Goal: Information Seeking & Learning: Learn about a topic

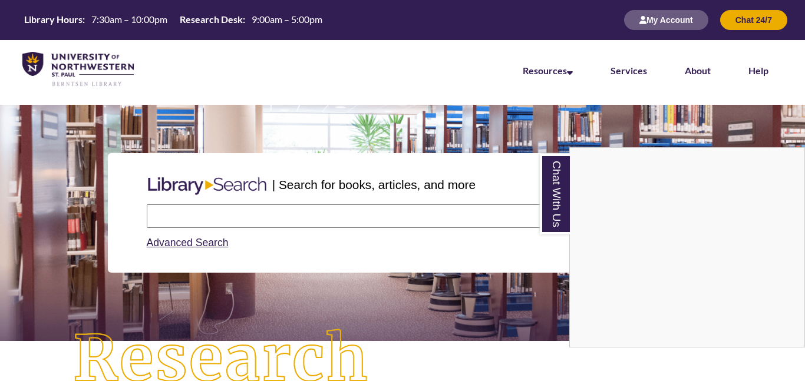
click at [394, 213] on div "Chat With Us" at bounding box center [402, 190] width 805 height 381
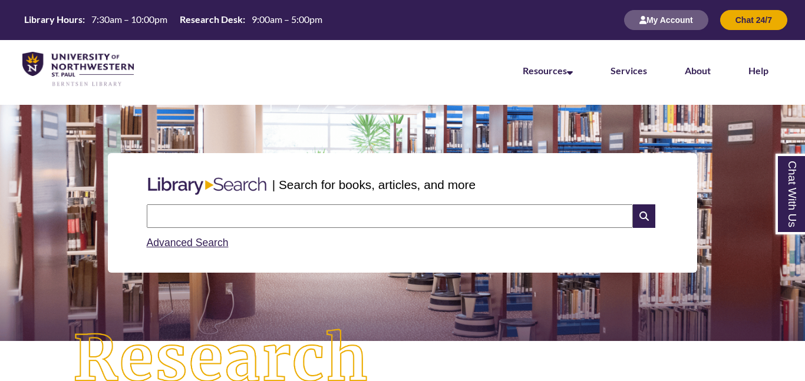
click at [394, 213] on input "text" at bounding box center [390, 216] width 486 height 24
type input "**********"
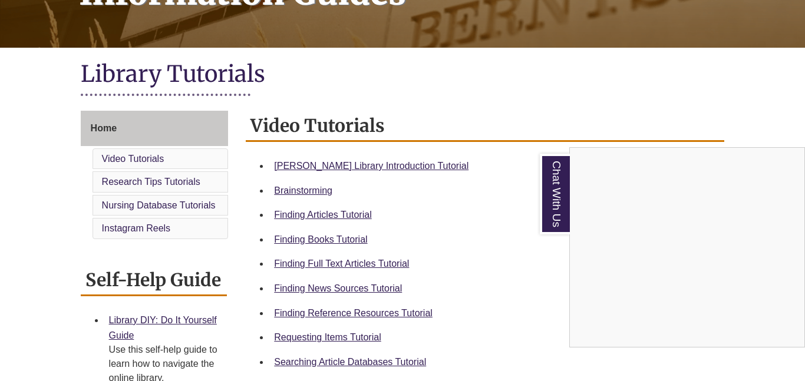
scroll to position [226, 0]
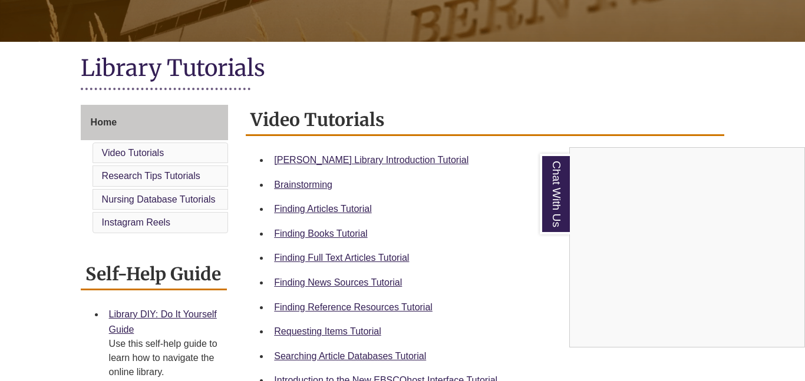
click at [549, 74] on div "Chat With Us" at bounding box center [402, 190] width 805 height 381
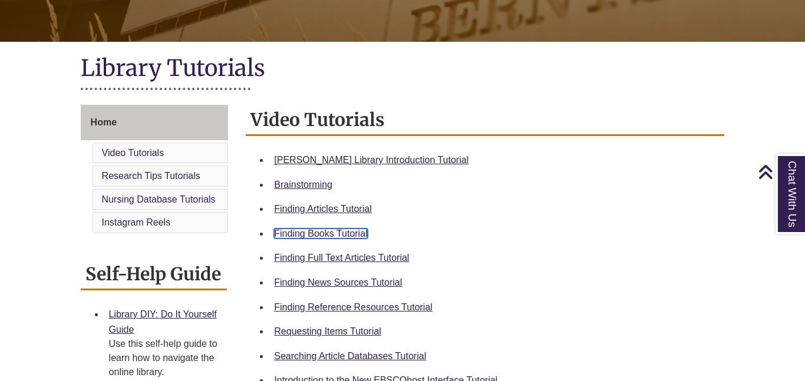
click at [329, 229] on link "Finding Books Tutorial" at bounding box center [320, 234] width 93 height 10
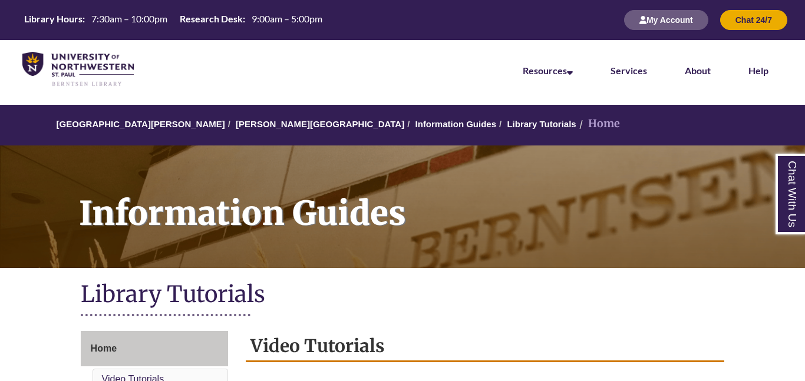
scroll to position [364, 0]
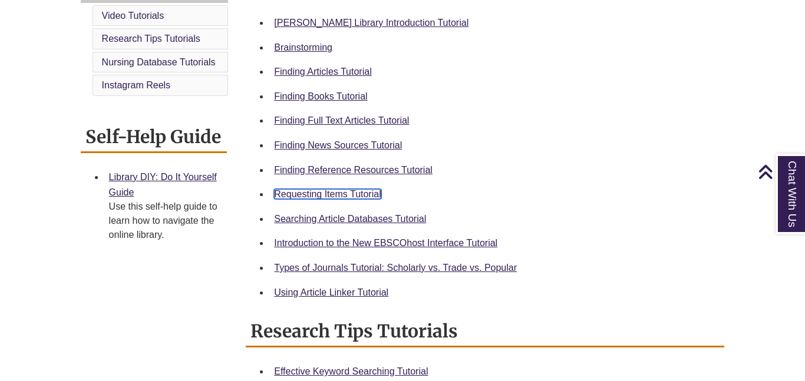
click at [312, 193] on link "Requesting Items Tutorial" at bounding box center [327, 194] width 107 height 10
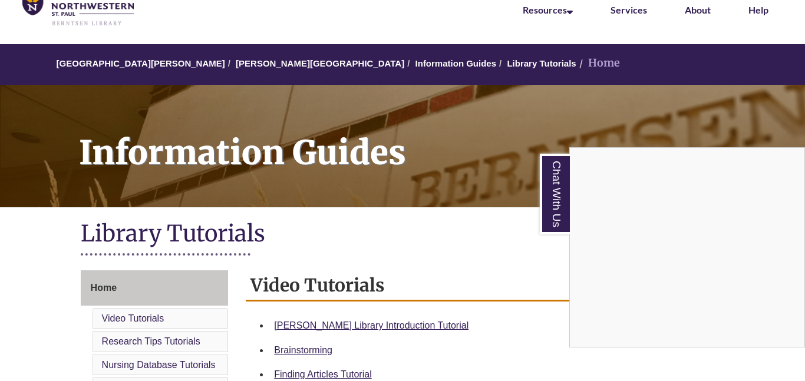
scroll to position [0, 0]
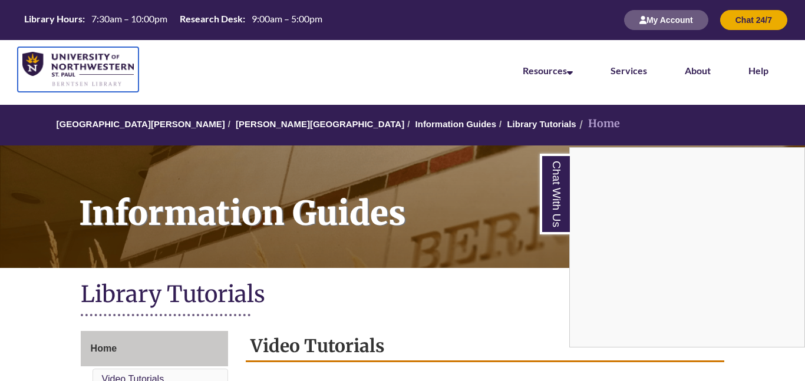
click at [91, 67] on img at bounding box center [77, 69] width 111 height 35
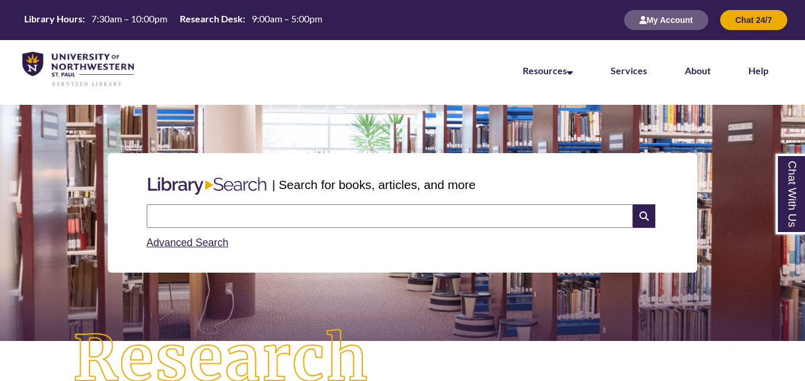
click at [288, 210] on input "text" at bounding box center [390, 216] width 486 height 24
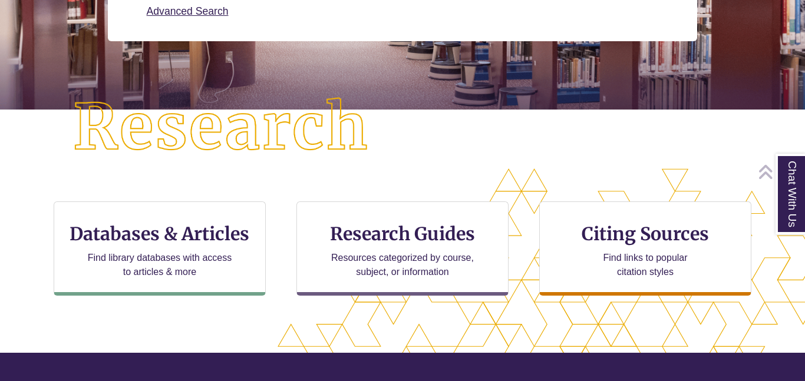
scroll to position [261, 0]
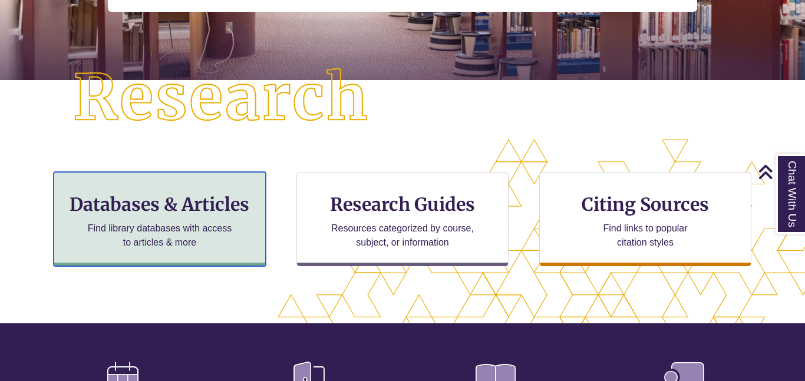
click at [164, 207] on h3 "Databases & Articles" at bounding box center [160, 204] width 192 height 22
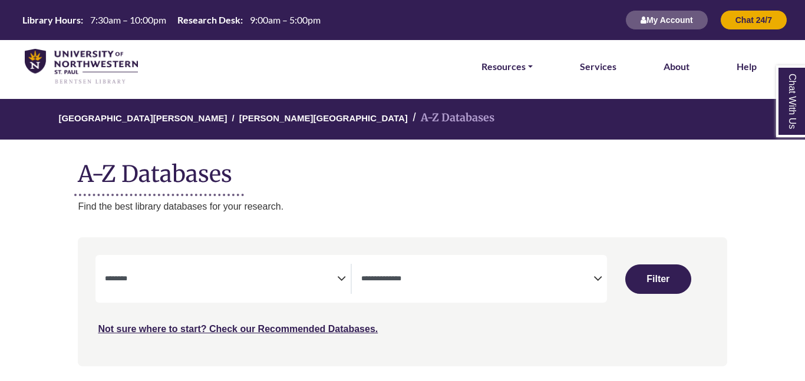
select select "Database Subject Filter"
select select "Database Types Filter"
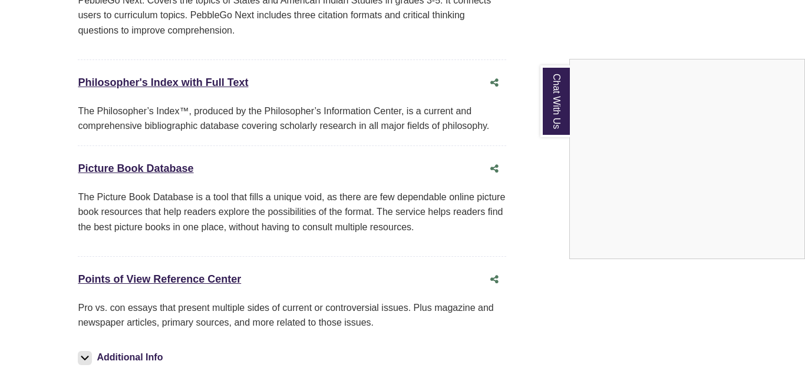
scroll to position [8520, 0]
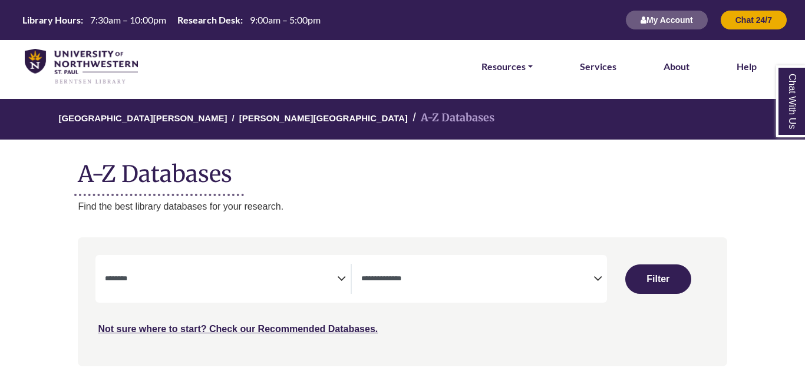
select select "Database Subject Filter"
select select "Database Types Filter"
select select "Database Subject Filter"
select select "Database Types Filter"
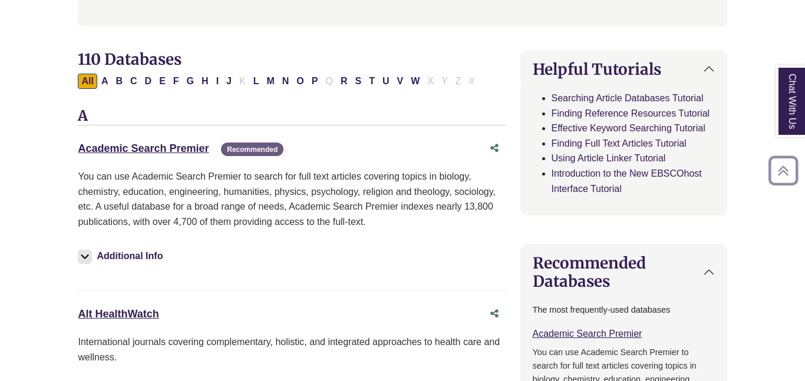
scroll to position [367, 0]
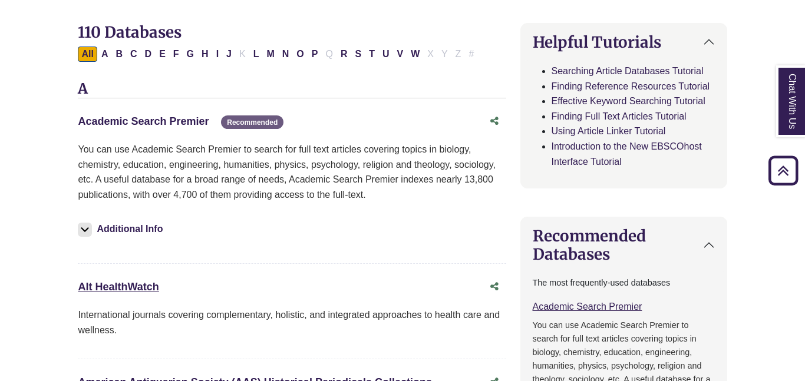
click at [174, 120] on link "Academic Search Premier This link opens in a new window" at bounding box center [143, 121] width 131 height 12
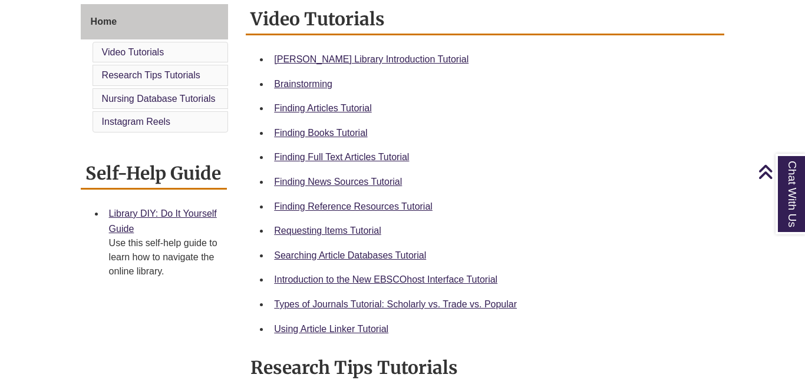
scroll to position [339, 0]
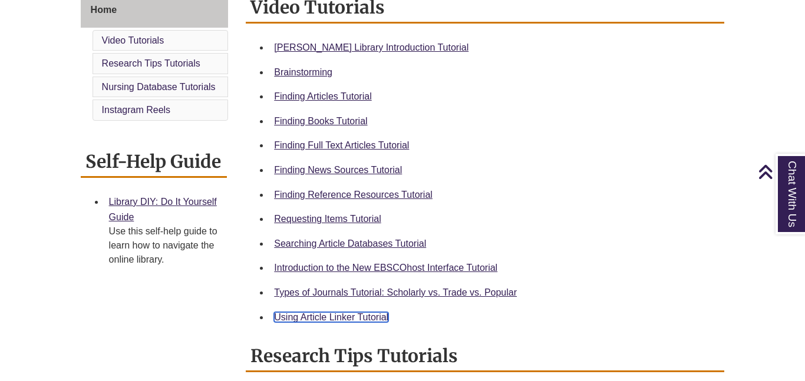
click at [311, 316] on link "Using Article Linker Tutorial" at bounding box center [331, 317] width 114 height 10
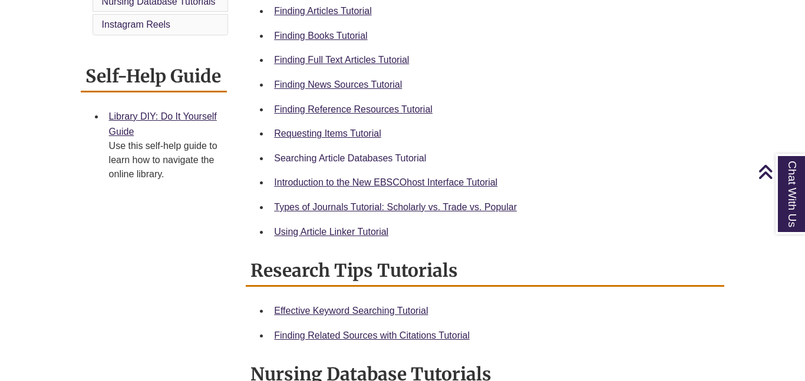
scroll to position [422, 0]
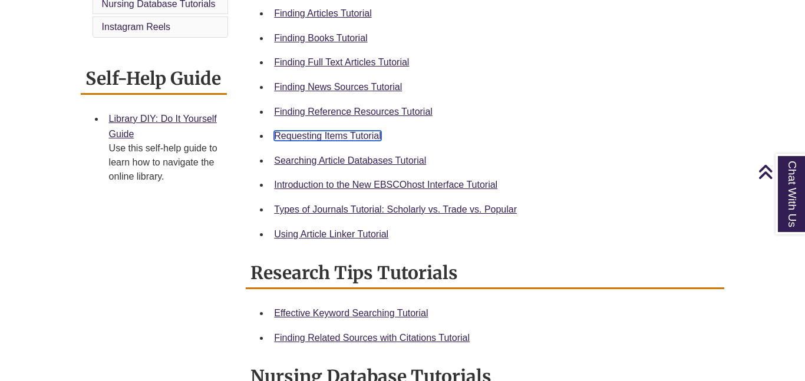
click at [332, 131] on link "Requesting Items Tutorial" at bounding box center [327, 136] width 107 height 10
